Goal: Navigation & Orientation: Find specific page/section

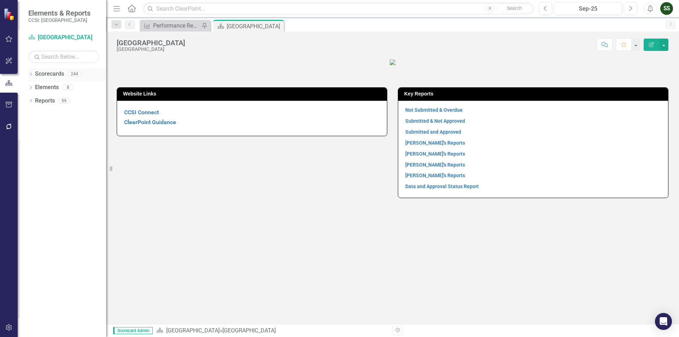
click at [31, 74] on icon at bounding box center [31, 73] width 2 height 3
click at [40, 89] on link "[GEOGRAPHIC_DATA]" at bounding box center [72, 87] width 67 height 8
click at [34, 88] on icon at bounding box center [35, 87] width 2 height 4
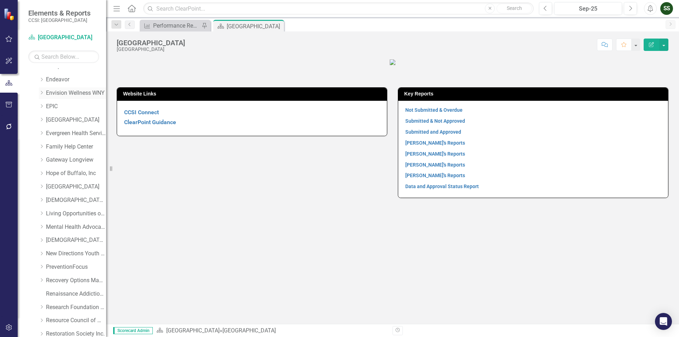
scroll to position [247, 0]
click at [70, 173] on link "Recovery Options Made Easy" at bounding box center [76, 174] width 60 height 8
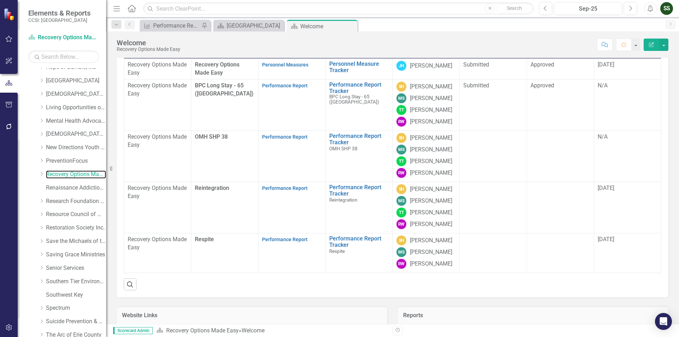
scroll to position [106, 0]
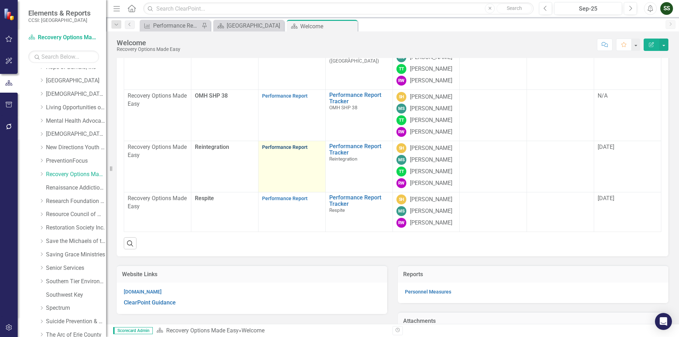
click at [299, 150] on link "Performance Report" at bounding box center [285, 147] width 46 height 6
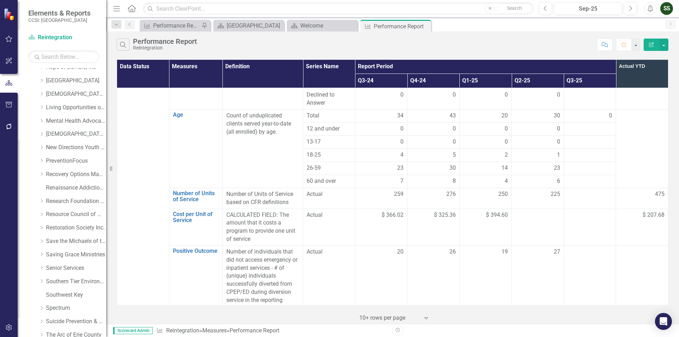
scroll to position [424, 0]
